Goal: Check status: Check status

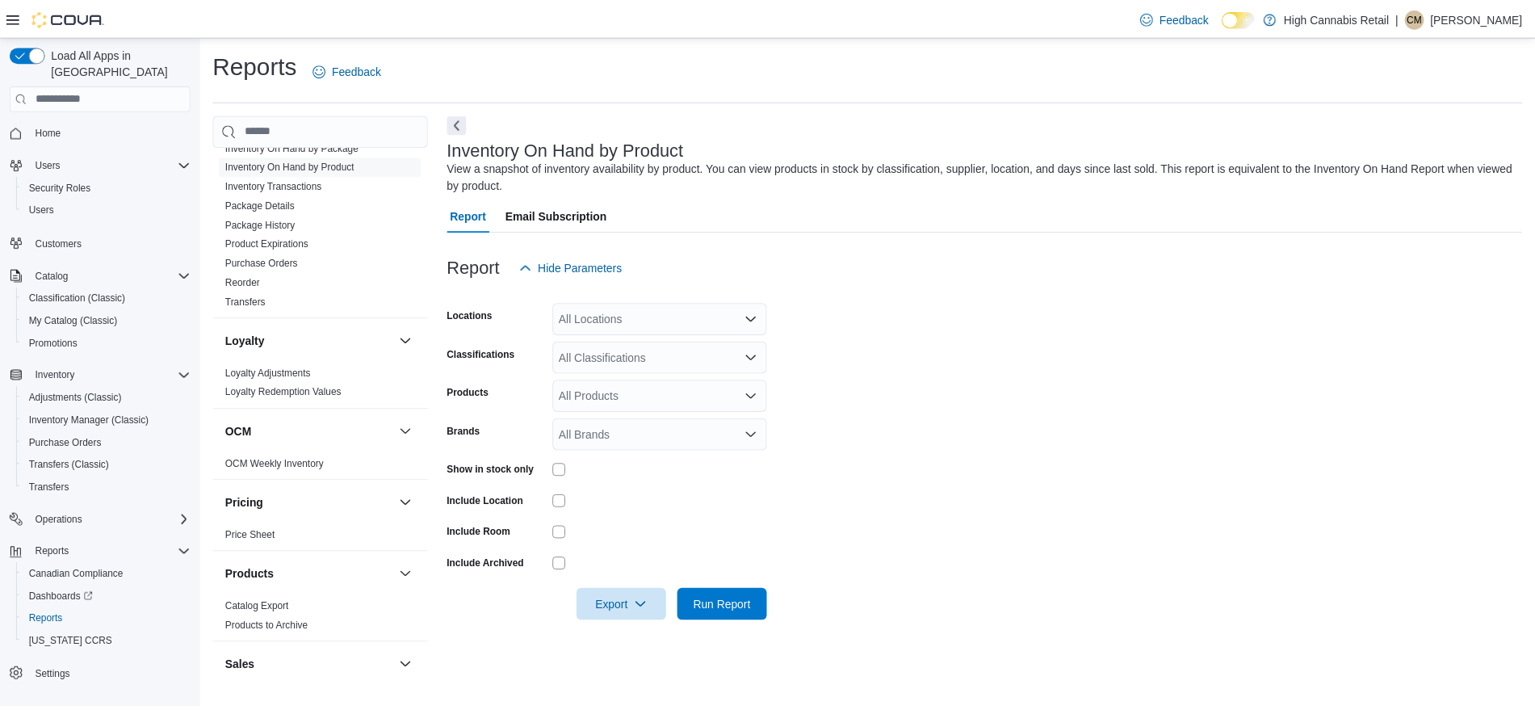
scroll to position [1005, 0]
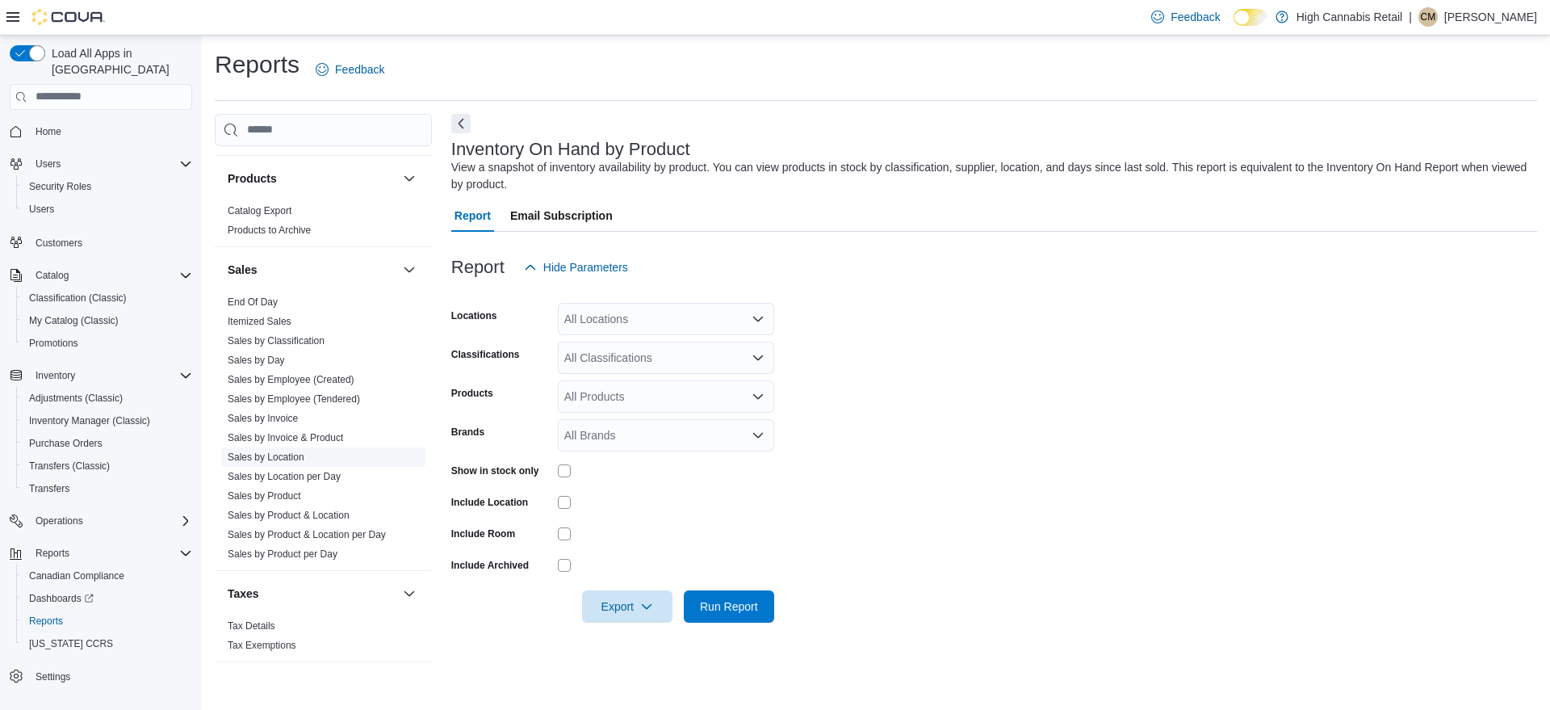
click at [278, 453] on link "Sales by Location" at bounding box center [266, 456] width 77 height 11
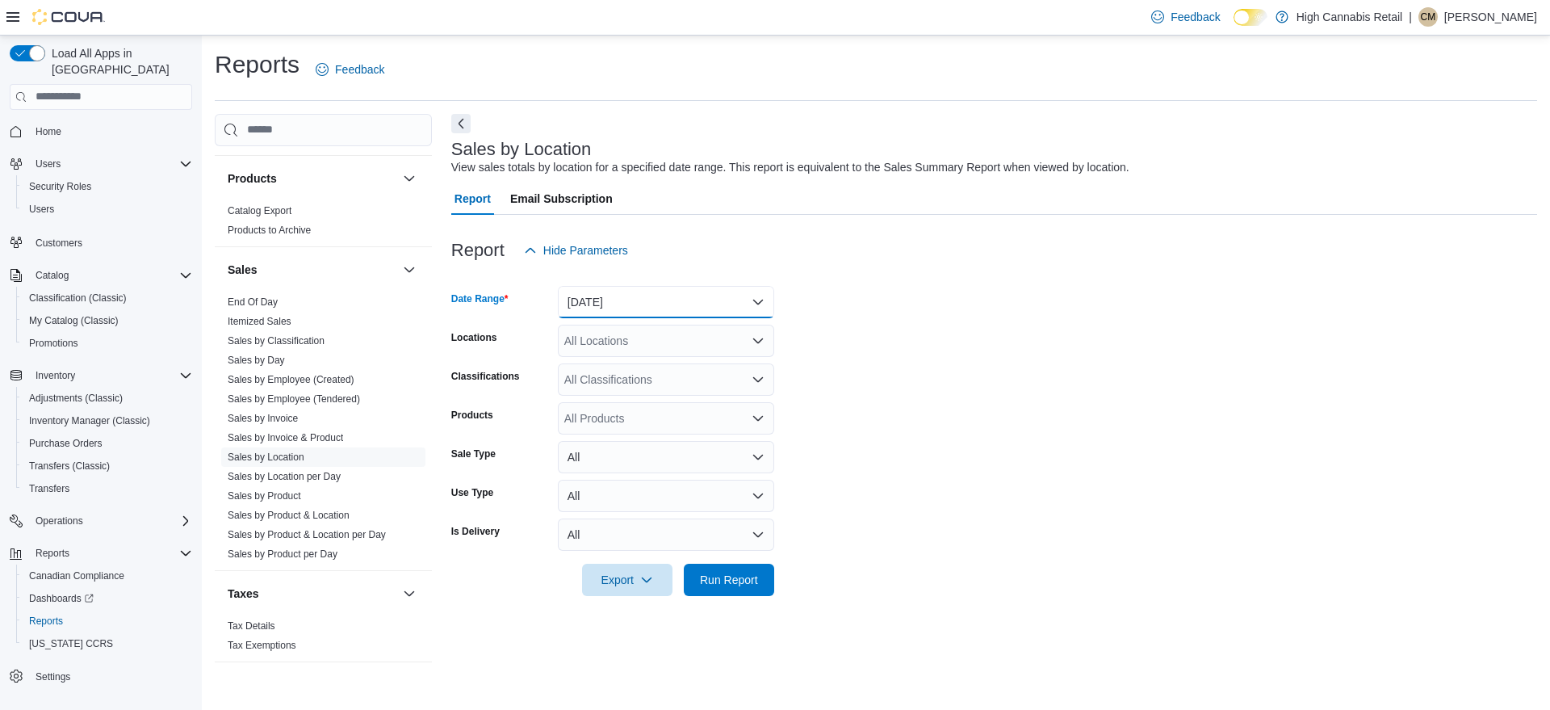
click at [610, 300] on button "[DATE]" at bounding box center [666, 302] width 216 height 32
click at [606, 360] on span "[DATE]" at bounding box center [676, 366] width 184 height 19
click at [715, 567] on span "Run Report" at bounding box center [729, 579] width 71 height 32
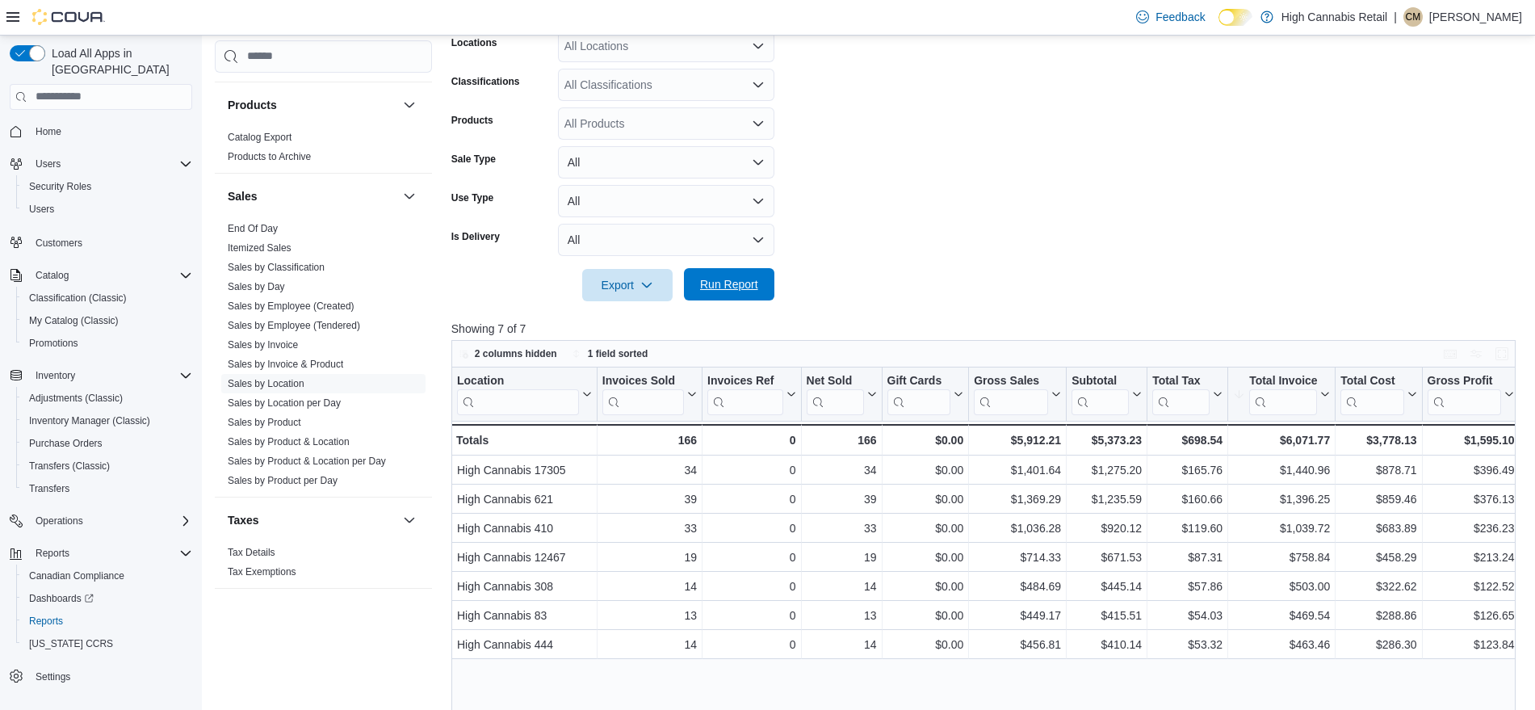
scroll to position [307, 0]
